Goal: Find specific page/section: Find specific page/section

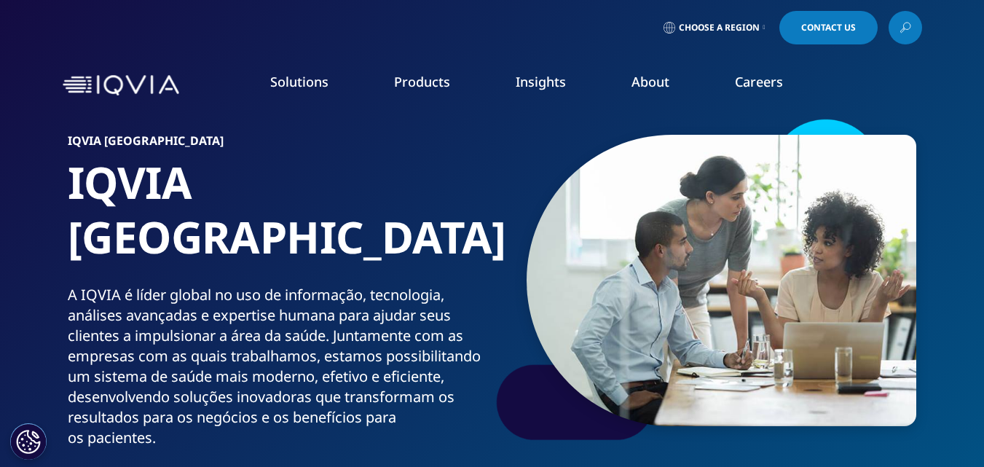
click at [226, 48] on div "Choose a Region Contact Us" at bounding box center [492, 27] width 984 height 55
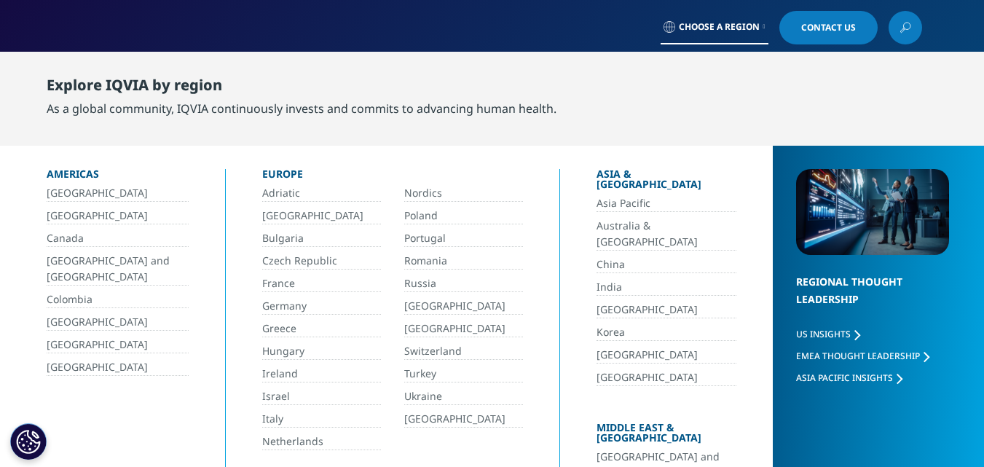
click at [60, 213] on link "[GEOGRAPHIC_DATA]" at bounding box center [118, 216] width 142 height 17
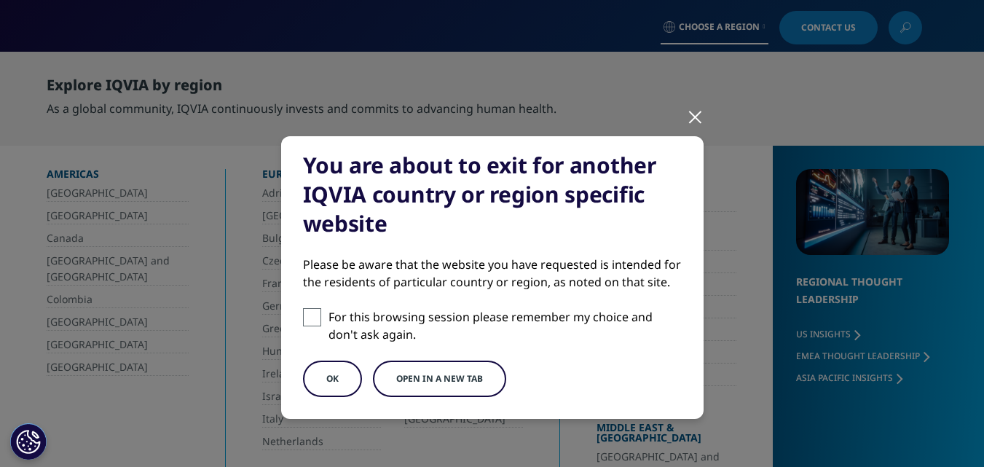
click at [296, 319] on div "You are about to exit for another IQVIA country or region specific website Plea…" at bounding box center [492, 277] width 422 height 283
click at [304, 319] on span at bounding box center [312, 317] width 18 height 18
click at [304, 319] on input "For this browsing session please remember my choice and don't ask again." at bounding box center [312, 317] width 18 height 18
checkbox input "true"
click at [330, 384] on button "OK" at bounding box center [332, 378] width 59 height 36
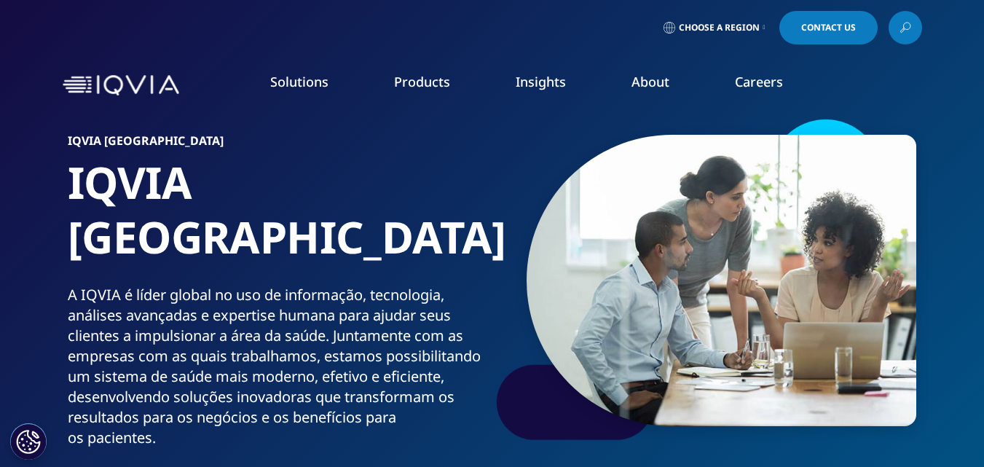
click at [730, 30] on span "Choose a Region" at bounding box center [719, 28] width 81 height 12
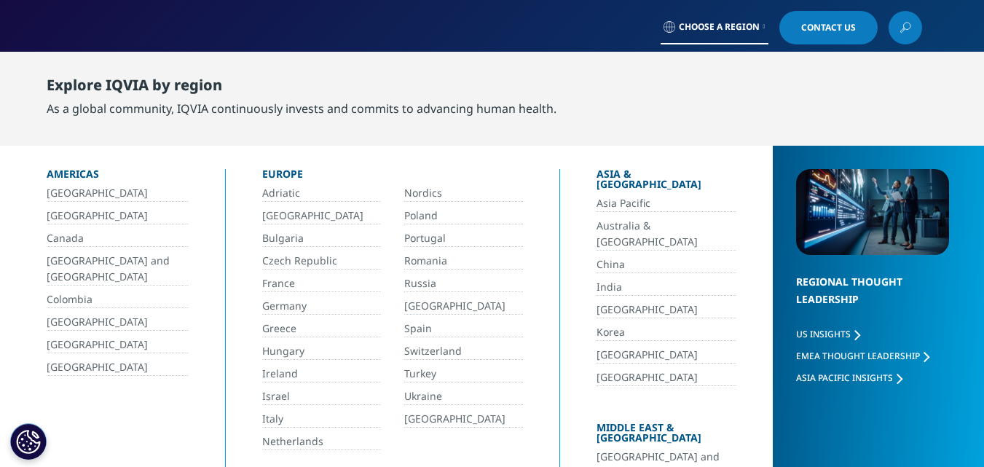
click at [56, 215] on link "[GEOGRAPHIC_DATA]" at bounding box center [118, 216] width 142 height 17
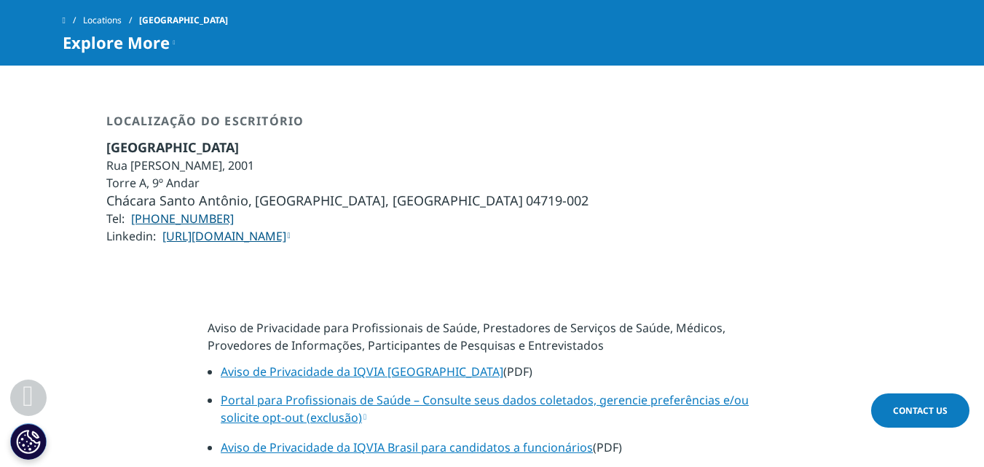
scroll to position [1223, 0]
